Goal: Task Accomplishment & Management: Complete application form

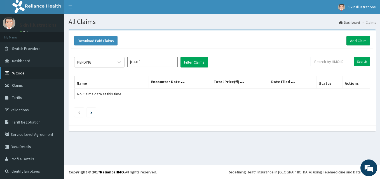
click at [16, 72] on link "PA Code" at bounding box center [32, 73] width 64 height 12
click at [352, 38] on link "Add Claim" at bounding box center [358, 41] width 24 height 10
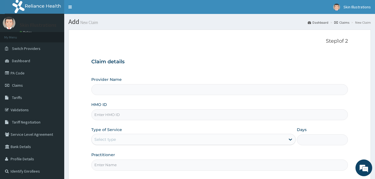
type input "Skin Illustrations"
type input "1"
click at [122, 116] on input "HMO ID" at bounding box center [219, 115] width 257 height 11
type input "KAN/10066/B"
click at [219, 123] on div "Provider Name Skin Illustrations HMO ID KAN/10066/B Type of Service Outpatient …" at bounding box center [219, 124] width 257 height 94
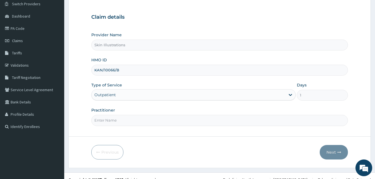
scroll to position [52, 0]
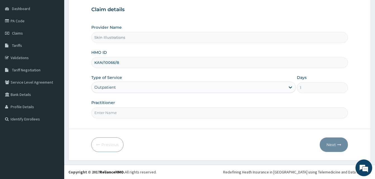
click at [156, 115] on input "Practitioner" at bounding box center [219, 113] width 257 height 11
type input "AESTHETICIAN"
click at [334, 143] on button "Next" at bounding box center [334, 145] width 28 height 15
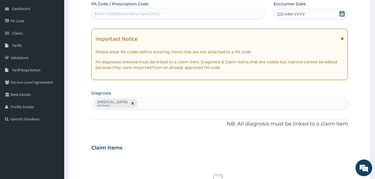
scroll to position [0, 0]
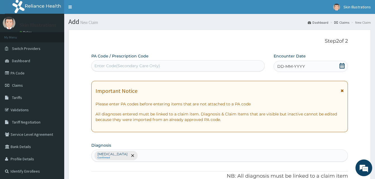
drag, startPoint x: 109, startPoint y: 65, endPoint x: 222, endPoint y: 63, distance: 113.5
click at [222, 63] on div "Enter Code(Secondary Care Only)" at bounding box center [178, 65] width 173 height 9
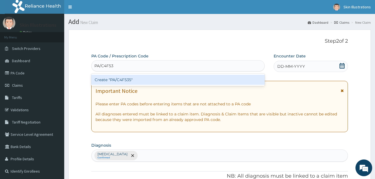
type input "PA/C4F535"
click at [123, 77] on div "Create "PA/C4F535"" at bounding box center [178, 80] width 174 height 10
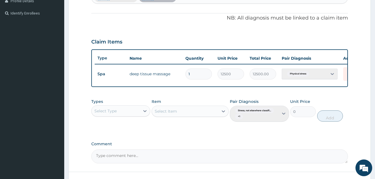
scroll to position [177, 0]
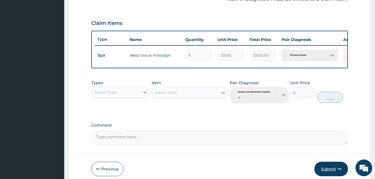
click at [335, 170] on button "Submit" at bounding box center [332, 169] width 34 height 15
click at [327, 172] on button "Submit" at bounding box center [332, 169] width 34 height 15
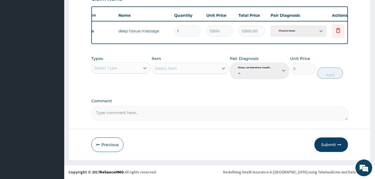
scroll to position [0, 22]
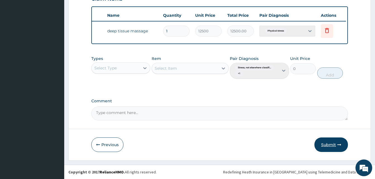
click at [328, 143] on button "Submit" at bounding box center [332, 145] width 34 height 15
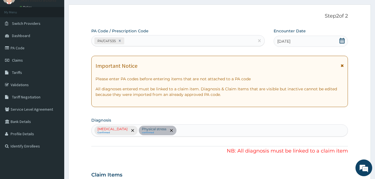
scroll to position [26, 0]
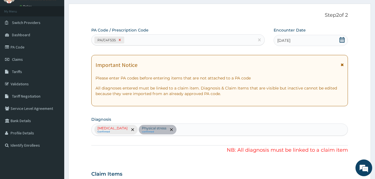
click at [120, 40] on icon at bounding box center [120, 40] width 2 height 2
click at [15, 47] on link "PA Code" at bounding box center [32, 47] width 64 height 12
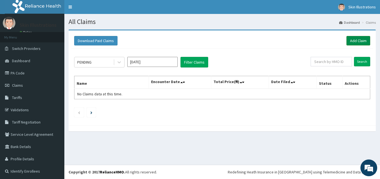
click at [353, 38] on link "Add Claim" at bounding box center [358, 41] width 24 height 10
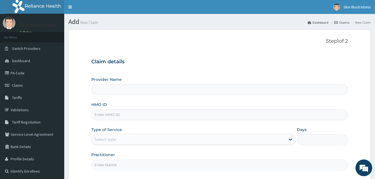
type input "Skin Illustrations"
type input "1"
click at [134, 117] on input "HMO ID" at bounding box center [219, 115] width 257 height 11
click at [209, 112] on input "KAN/10066/B" at bounding box center [219, 115] width 257 height 11
type input "KAN/10066/B"
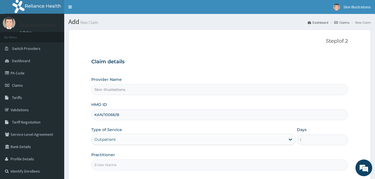
click at [164, 163] on input "Practitioner" at bounding box center [219, 165] width 257 height 11
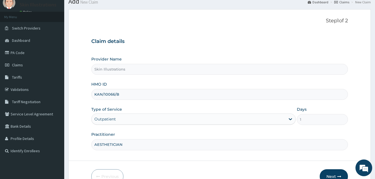
scroll to position [21, 0]
click at [137, 147] on input "AESTHETICIAN" at bounding box center [219, 144] width 257 height 11
type input "AESTHETICIAN"
click at [333, 176] on button "Next" at bounding box center [334, 176] width 28 height 15
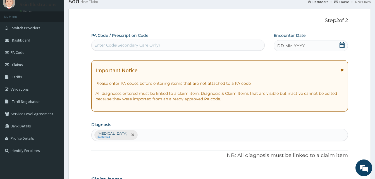
drag, startPoint x: 104, startPoint y: 44, endPoint x: 97, endPoint y: 45, distance: 7.6
click at [97, 45] on div "Enter Code(Secondary Care Only)" at bounding box center [127, 45] width 66 height 6
paste input "PA/C4F535"
type input "PA/C4F535"
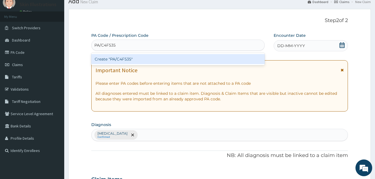
click at [107, 59] on div "Create "PA/C4F535"" at bounding box center [178, 59] width 174 height 10
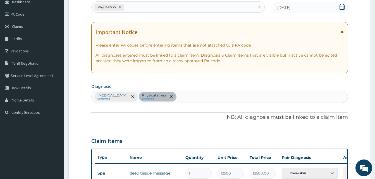
scroll to position [63, 0]
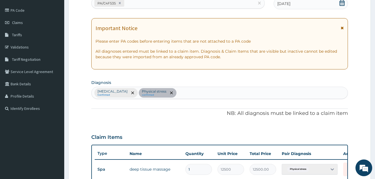
click at [153, 93] on div "Stress, not elsewhere classified Confirmed Physical stress confirmed" at bounding box center [219, 93] width 257 height 12
click at [153, 92] on div "Stress, not elsewhere classified Confirmed Physical stress confirmed" at bounding box center [219, 93] width 257 height 12
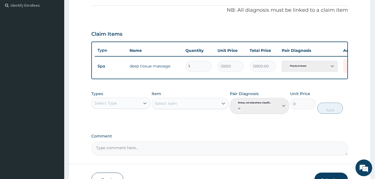
scroll to position [167, 0]
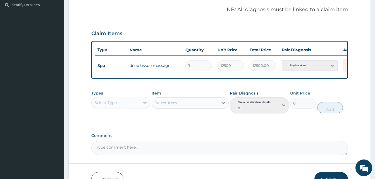
drag, startPoint x: 376, startPoint y: 98, endPoint x: 366, endPoint y: 143, distance: 46.2
click at [366, 143] on form "Step 2 of 2 PA Code / Prescription Code PA/C4F535 Encounter Date 06-09-2025 Imp…" at bounding box center [219, 29] width 303 height 333
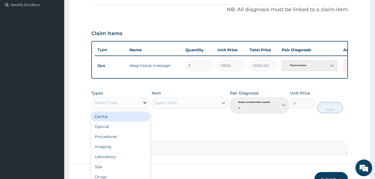
click at [146, 106] on icon at bounding box center [145, 103] width 6 height 6
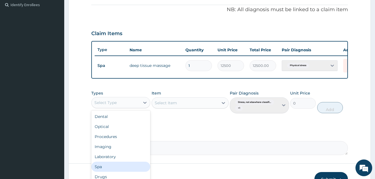
click at [104, 168] on div "Spa" at bounding box center [120, 167] width 59 height 10
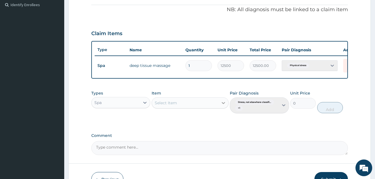
click at [223, 104] on icon at bounding box center [223, 103] width 3 height 2
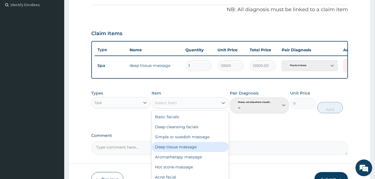
click at [187, 152] on div "Deep tissue massage" at bounding box center [190, 147] width 77 height 10
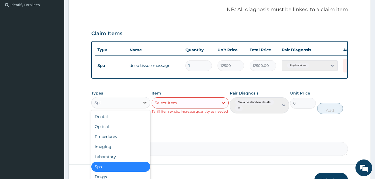
click at [146, 104] on icon at bounding box center [145, 103] width 3 height 2
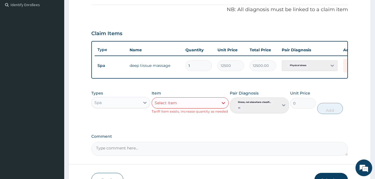
click at [176, 125] on div "Types Spa Item Select Item Tariff Item exists, Increase quantity as needed Pair…" at bounding box center [219, 107] width 257 height 38
click at [348, 100] on form "Step 2 of 2 PA Code / Prescription Code PA/C4F535 Encounter Date 06-09-2025 Imp…" at bounding box center [219, 29] width 303 height 333
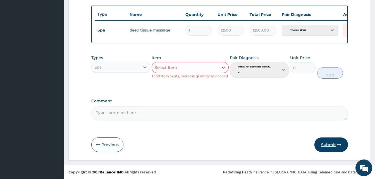
click at [336, 143] on button "Submit" at bounding box center [332, 145] width 34 height 15
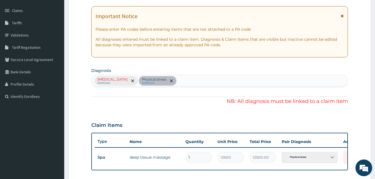
scroll to position [74, 0]
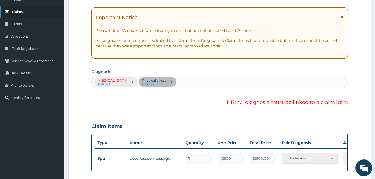
click at [20, 10] on span "Claims" at bounding box center [17, 11] width 11 height 5
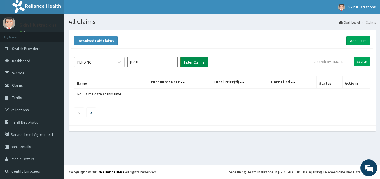
click at [195, 61] on button "Filter Claims" at bounding box center [194, 62] width 28 height 11
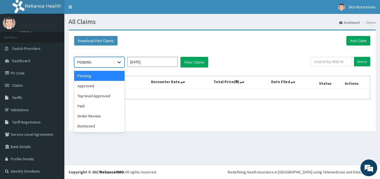
click at [120, 61] on icon at bounding box center [119, 63] width 6 height 6
click at [85, 118] on div "Under Review" at bounding box center [99, 116] width 50 height 10
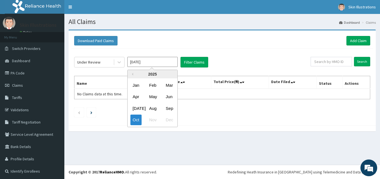
click at [147, 60] on input "[DATE]" at bounding box center [152, 62] width 50 height 10
click at [170, 107] on div "Sep" at bounding box center [168, 108] width 11 height 10
type input "Sep 2025"
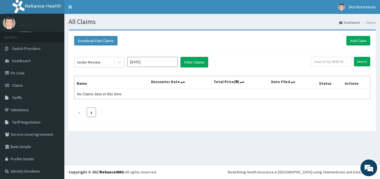
click at [91, 112] on icon "Next page" at bounding box center [91, 113] width 2 height 3
click at [347, 22] on link "Dashboard" at bounding box center [349, 22] width 21 height 5
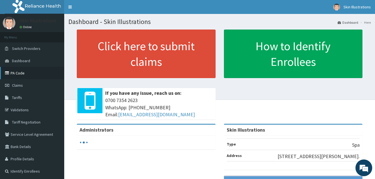
click at [19, 73] on link "PA Code" at bounding box center [32, 73] width 64 height 12
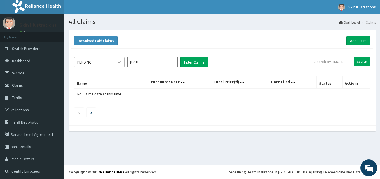
click at [119, 62] on icon at bounding box center [119, 63] width 6 height 6
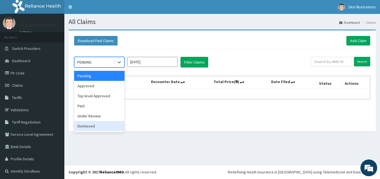
click at [91, 125] on div "Dismissed" at bounding box center [99, 126] width 50 height 10
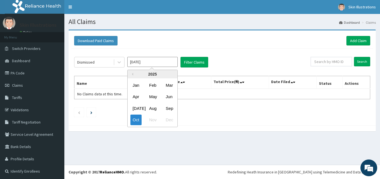
click at [149, 60] on input "[DATE]" at bounding box center [152, 62] width 50 height 10
click at [169, 107] on div "Sep" at bounding box center [168, 108] width 11 height 10
type input "[DATE]"
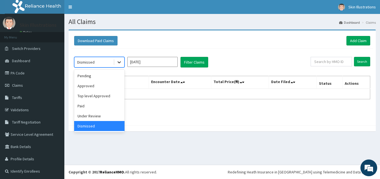
click at [119, 61] on icon at bounding box center [119, 63] width 6 height 6
click at [89, 86] on div "Approved" at bounding box center [99, 86] width 50 height 10
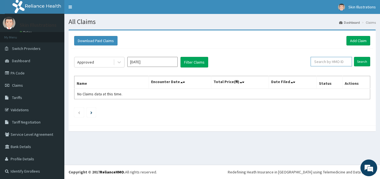
click at [343, 63] on input "text" at bounding box center [330, 62] width 41 height 10
click at [341, 63] on input "text" at bounding box center [330, 62] width 41 height 10
paste input "PA/C4F535"
type input "PA/C4F535"
click at [355, 60] on input "Search" at bounding box center [362, 62] width 16 height 10
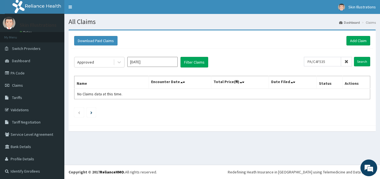
click at [145, 64] on input "Sep 2025" at bounding box center [152, 62] width 50 height 10
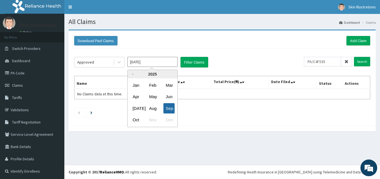
click at [167, 107] on div "Sep" at bounding box center [168, 108] width 11 height 10
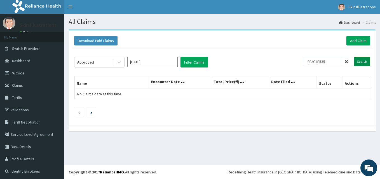
click at [357, 59] on input "Search" at bounding box center [362, 62] width 16 height 10
click at [91, 112] on icon "Next page" at bounding box center [91, 113] width 2 height 3
click at [358, 40] on link "Add Claim" at bounding box center [358, 41] width 24 height 10
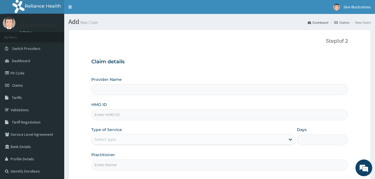
type input "Skin Illustrations"
type input "1"
click at [115, 91] on input "Skin Illustrations" at bounding box center [219, 89] width 257 height 11
click at [110, 114] on input "HMO ID" at bounding box center [219, 115] width 257 height 11
click at [110, 114] on input "KAN/10066/D" at bounding box center [219, 115] width 257 height 11
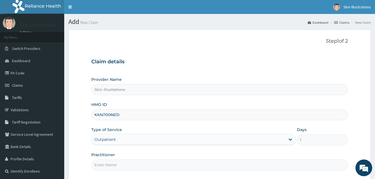
type input "KAN/10066/D"
click at [291, 140] on div "Outpatient" at bounding box center [193, 139] width 205 height 11
click at [228, 140] on div "Outpatient" at bounding box center [193, 139] width 205 height 11
click at [101, 165] on input "Practitioner" at bounding box center [219, 165] width 257 height 11
click at [101, 165] on input "AESTHETICIAN" at bounding box center [219, 165] width 257 height 11
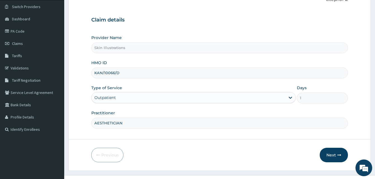
scroll to position [52, 0]
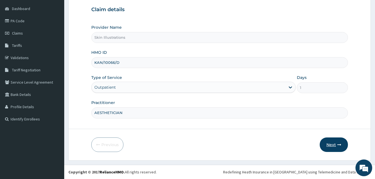
type input "AESTHETICIAN"
click at [334, 145] on button "Next" at bounding box center [334, 145] width 28 height 15
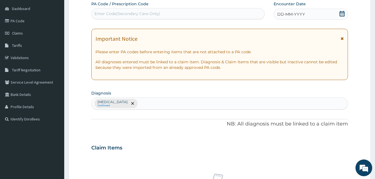
click at [162, 14] on div "Enter Code(Secondary Care Only)" at bounding box center [178, 13] width 173 height 9
click at [204, 28] on div "Please confirm that PA code or Prescription code is correct." at bounding box center [178, 28] width 174 height 10
type input "PA/C4F535N"
click at [304, 14] on span "DD-MM-YYYY" at bounding box center [292, 14] width 28 height 6
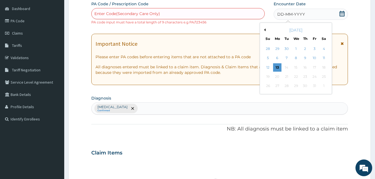
click at [264, 29] on button "Previous Month" at bounding box center [264, 30] width 3 height 3
click at [324, 46] on div "6" at bounding box center [324, 49] width 8 height 8
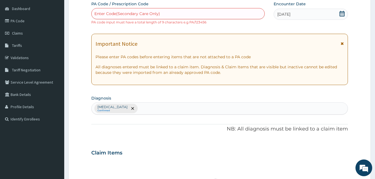
click at [172, 14] on div "Enter Code(Secondary Care Only)" at bounding box center [178, 13] width 173 height 9
click at [22, 20] on link "PA Code" at bounding box center [32, 21] width 64 height 12
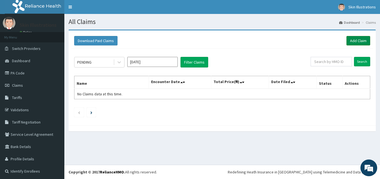
click at [352, 39] on link "Add Claim" at bounding box center [358, 41] width 24 height 10
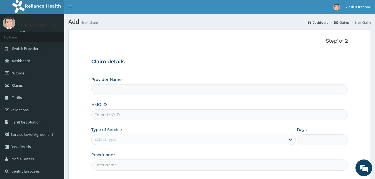
type input "Skin Illustrations"
type input "1"
click at [119, 112] on input "HMO ID" at bounding box center [219, 115] width 257 height 11
click at [118, 118] on input "KAN/10066/D" at bounding box center [219, 115] width 257 height 11
type input "KAN/10066/D A"
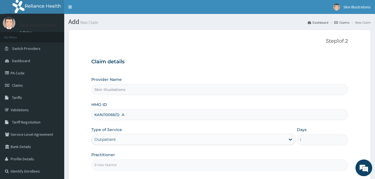
click at [199, 152] on div "Provider Name Skin Illustrations HMO ID KAN/10066/D A Type of Service Outpatien…" at bounding box center [219, 124] width 257 height 94
click at [104, 167] on input "Practitioner" at bounding box center [219, 165] width 257 height 11
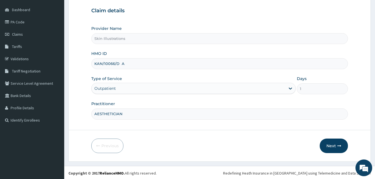
scroll to position [52, 0]
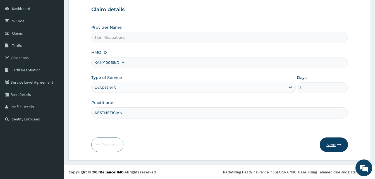
type input "AESTHETICIAN"
click at [330, 143] on button "Next" at bounding box center [334, 145] width 28 height 15
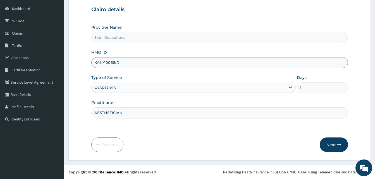
click at [140, 68] on input "KAN/10066/D" at bounding box center [219, 62] width 257 height 11
click at [134, 54] on div "HMO ID KAN/10066/D" at bounding box center [219, 59] width 257 height 18
click at [127, 64] on input "KAN/10066/D" at bounding box center [219, 62] width 257 height 11
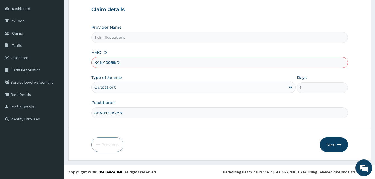
type input "KAN/10066/D"
click at [158, 113] on input "AESTHETICIAN" at bounding box center [219, 113] width 257 height 11
click at [331, 145] on button "Next" at bounding box center [334, 145] width 28 height 15
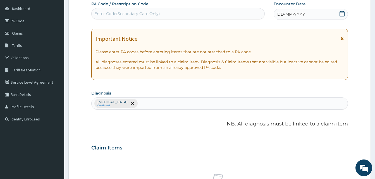
click at [137, 13] on div "Enter Code(Secondary Care Only)" at bounding box center [127, 14] width 66 height 6
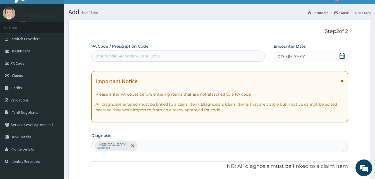
scroll to position [0, 0]
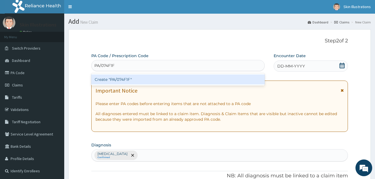
type input "PA/074F1F"
click at [98, 75] on div "Create "PA/074F1F"" at bounding box center [178, 80] width 174 height 10
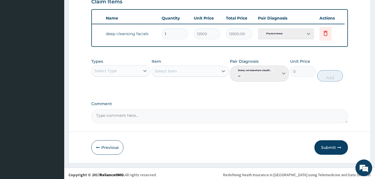
scroll to position [206, 0]
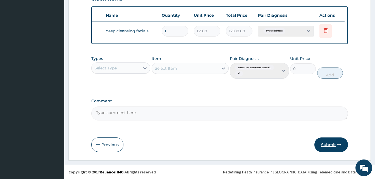
click at [336, 145] on button "Submit" at bounding box center [332, 145] width 34 height 15
click at [330, 143] on button "Submit" at bounding box center [332, 145] width 34 height 15
click at [285, 70] on div "Pair Diagnosis Stress, not elsewhere classifi... + 1" at bounding box center [259, 67] width 59 height 23
click at [222, 67] on div "Select Item" at bounding box center [190, 68] width 77 height 11
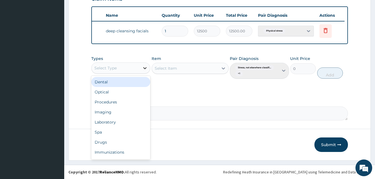
click at [145, 69] on icon at bounding box center [145, 68] width 3 height 2
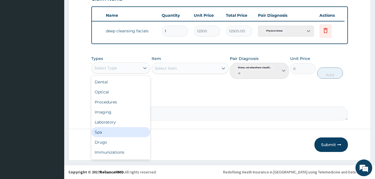
click at [104, 132] on div "Spa" at bounding box center [120, 132] width 59 height 10
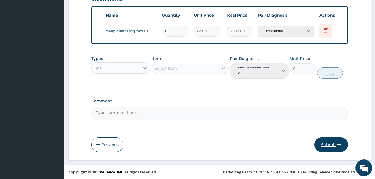
click at [326, 143] on button "Submit" at bounding box center [332, 145] width 34 height 15
click at [326, 28] on icon at bounding box center [326, 30] width 4 height 5
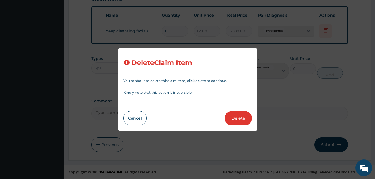
click at [141, 116] on button "Cancel" at bounding box center [135, 118] width 23 height 15
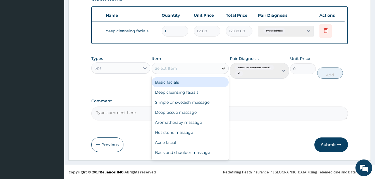
click at [224, 68] on icon at bounding box center [223, 69] width 3 height 2
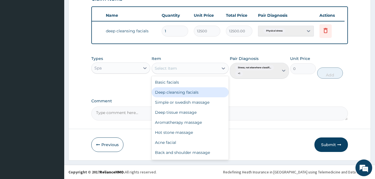
click at [186, 94] on div "Deep cleansing facials" at bounding box center [190, 92] width 77 height 10
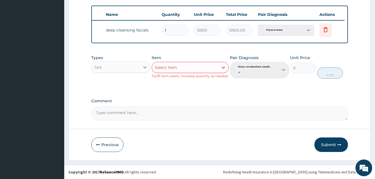
click at [283, 71] on div "Pair Diagnosis Stress, not elsewhere classifi... + 1" at bounding box center [259, 67] width 59 height 24
click at [308, 26] on div "Physical stress" at bounding box center [286, 30] width 56 height 11
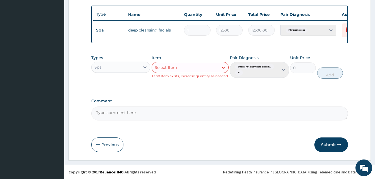
scroll to position [0, 0]
click at [334, 145] on button "Submit" at bounding box center [332, 145] width 34 height 15
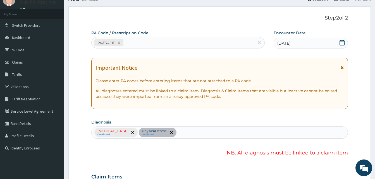
scroll to position [8, 0]
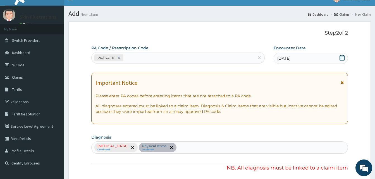
click at [343, 82] on icon at bounding box center [342, 83] width 3 height 4
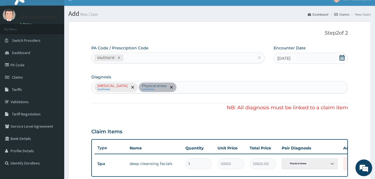
click at [191, 87] on div "Stress, not elsewhere classified Confirmed Physical stress confirmed" at bounding box center [219, 87] width 257 height 12
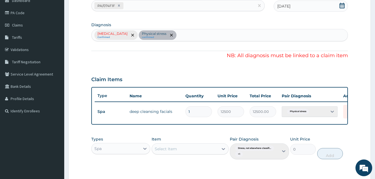
scroll to position [70, 0]
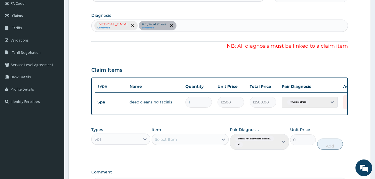
click at [169, 104] on td "deep cleansing facials" at bounding box center [155, 102] width 56 height 11
click at [193, 104] on input "1" at bounding box center [199, 102] width 27 height 11
type input "0.00"
type input "2"
type input "25000.00"
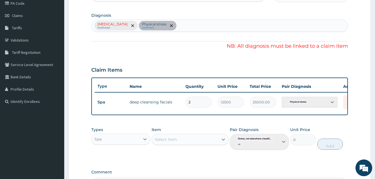
type input "0.00"
type input "1"
type input "12500.00"
click at [146, 141] on icon at bounding box center [145, 140] width 3 height 2
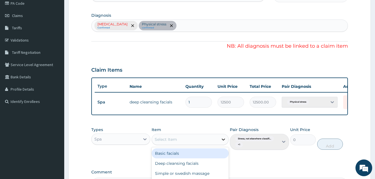
click at [224, 142] on icon at bounding box center [224, 140] width 6 height 6
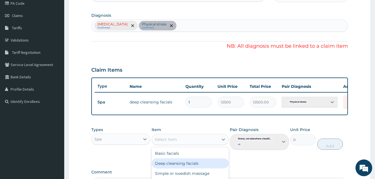
click at [199, 169] on div "Deep cleansing facials" at bounding box center [190, 164] width 77 height 10
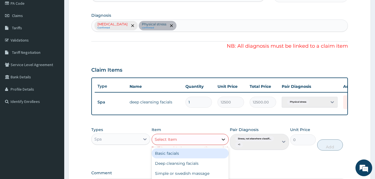
click at [224, 141] on icon at bounding box center [223, 140] width 3 height 2
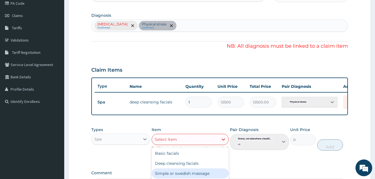
click at [213, 179] on div "Simple or swedish massage" at bounding box center [190, 174] width 77 height 10
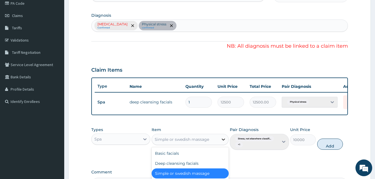
click at [223, 141] on icon at bounding box center [223, 140] width 3 height 2
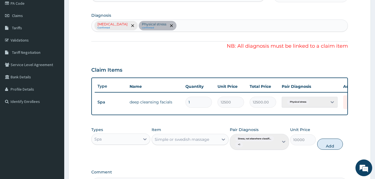
click at [250, 158] on div "Types Spa Item Simple or swedish massage Pair Diagnosis Stress, not elsewhere c…" at bounding box center [219, 142] width 257 height 37
click at [330, 148] on button "Add" at bounding box center [330, 144] width 26 height 11
type input "0"
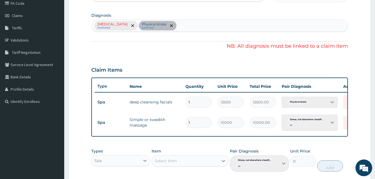
scroll to position [167, 0]
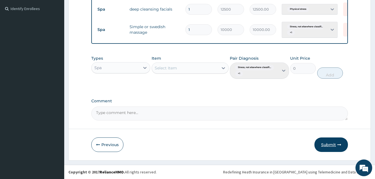
click at [332, 142] on button "Submit" at bounding box center [332, 145] width 34 height 15
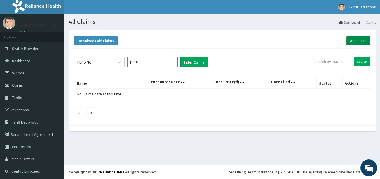
click at [355, 39] on link "Add Claim" at bounding box center [358, 41] width 24 height 10
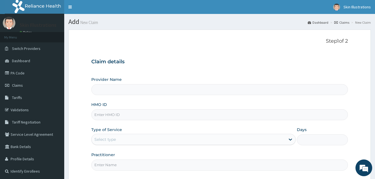
type input "Skin Illustrations"
type input "1"
click at [122, 116] on input "HMO ID" at bounding box center [219, 115] width 257 height 11
click at [122, 116] on input "KAN/10066/B" at bounding box center [219, 115] width 257 height 11
click at [132, 164] on input "Practitioner" at bounding box center [219, 165] width 257 height 11
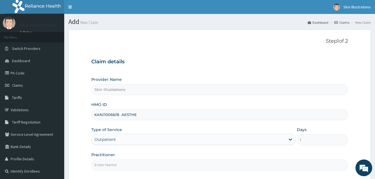
click at [139, 116] on input "KAN/10066/B AESTHE" at bounding box center [219, 115] width 257 height 11
type input "KAN/10066/B"
click at [125, 165] on input "Practitioner" at bounding box center [219, 165] width 257 height 11
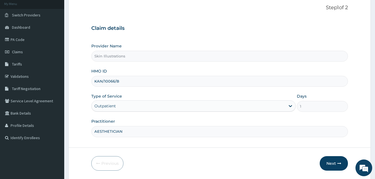
scroll to position [33, 0]
type input "AESTHETICIAN"
click at [336, 162] on button "Next" at bounding box center [334, 164] width 28 height 15
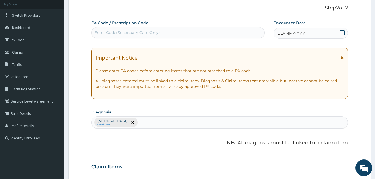
click at [171, 36] on div "Enter Code(Secondary Care Only)" at bounding box center [178, 32] width 173 height 9
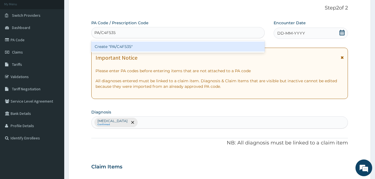
type input "PA/C4F535"
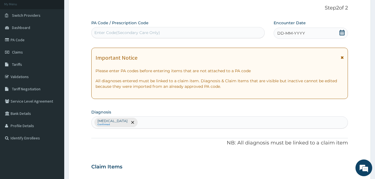
click at [171, 36] on div "Enter Code(Secondary Care Only)" at bounding box center [178, 32] width 173 height 9
type input "PA/C4F535"
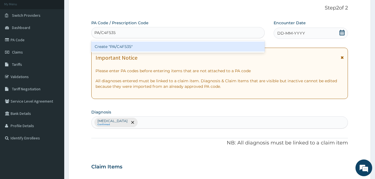
click at [144, 48] on div "Create "PA/C4F535"" at bounding box center [178, 47] width 174 height 10
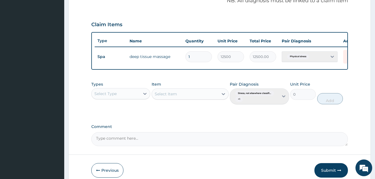
scroll to position [206, 0]
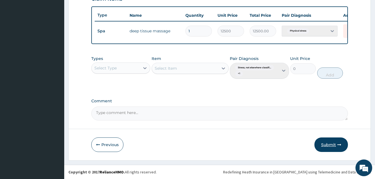
click at [327, 144] on button "Submit" at bounding box center [332, 145] width 34 height 15
click at [328, 144] on button "Submit" at bounding box center [332, 145] width 34 height 15
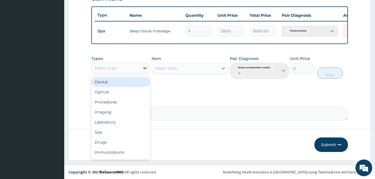
click at [144, 67] on icon at bounding box center [145, 68] width 6 height 6
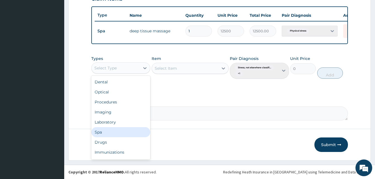
click at [106, 131] on div "Spa" at bounding box center [120, 132] width 59 height 10
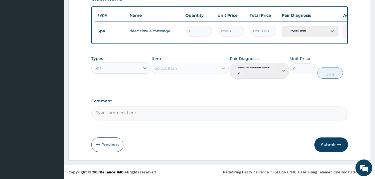
click at [224, 67] on icon at bounding box center [224, 69] width 6 height 6
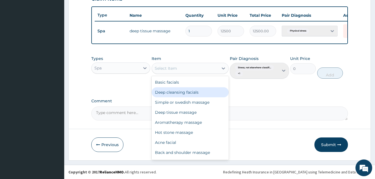
click at [200, 94] on div "Deep cleansing facials" at bounding box center [190, 92] width 77 height 10
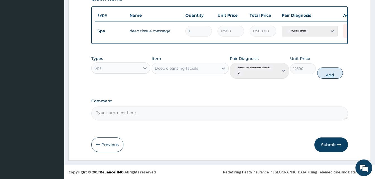
click at [326, 70] on button "Add" at bounding box center [330, 73] width 26 height 11
type input "0"
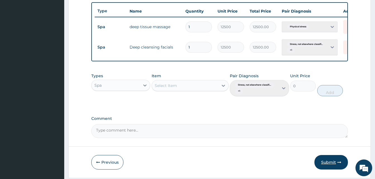
click at [330, 165] on button "Submit" at bounding box center [332, 162] width 34 height 15
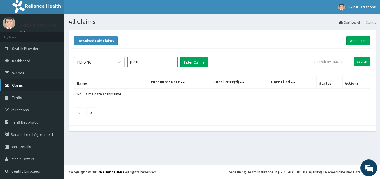
click at [22, 84] on span "Claims" at bounding box center [17, 85] width 11 height 5
click at [18, 58] on link "Dashboard" at bounding box center [32, 61] width 64 height 12
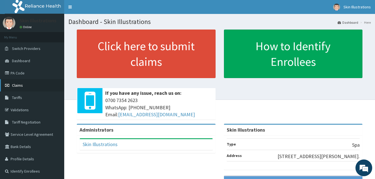
click at [17, 85] on span "Claims" at bounding box center [17, 85] width 11 height 5
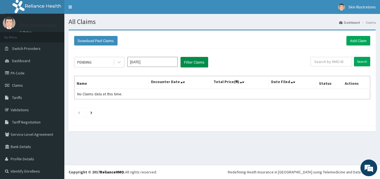
click at [196, 61] on button "Filter Claims" at bounding box center [194, 62] width 28 height 11
click at [26, 60] on span "Dashboard" at bounding box center [21, 60] width 18 height 5
